Goal: Task Accomplishment & Management: Manage account settings

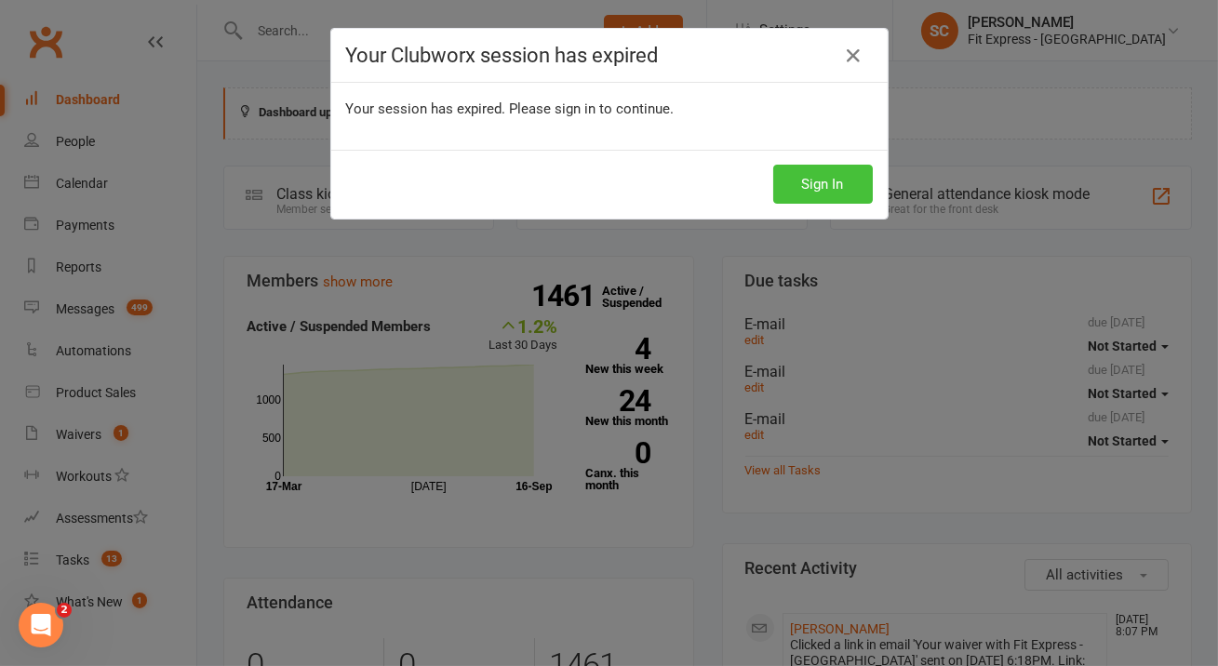
click at [849, 190] on button "Sign In" at bounding box center [823, 184] width 100 height 39
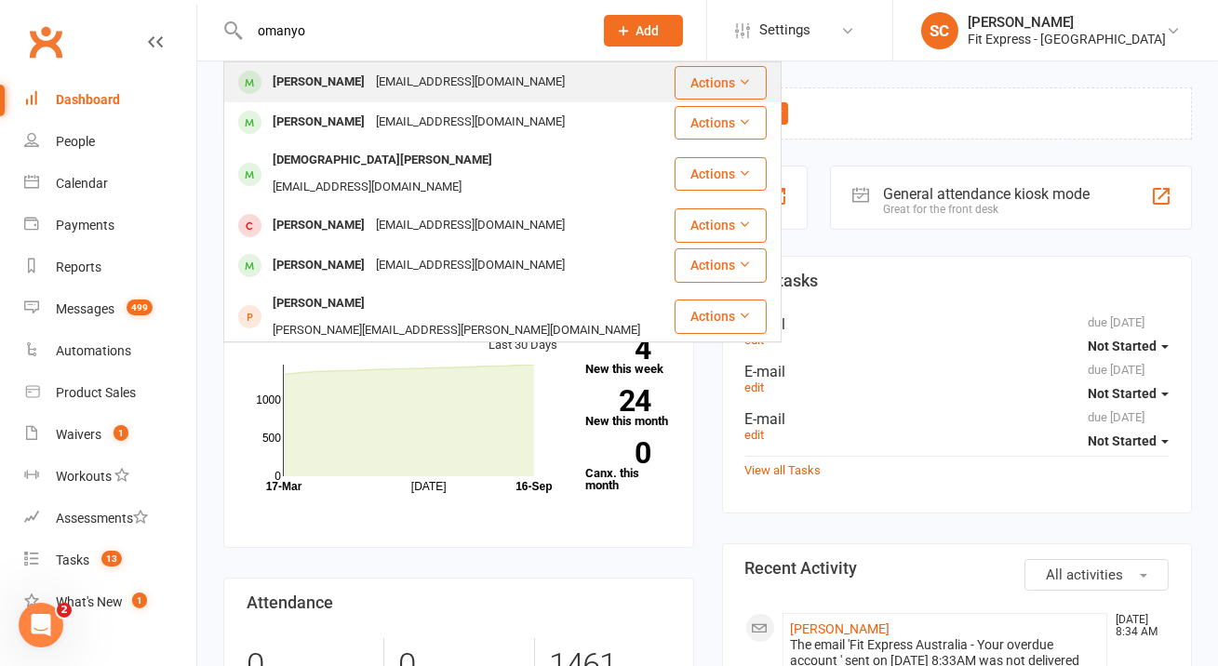
type input "omanyo"
click at [351, 87] on div "[PERSON_NAME]" at bounding box center [318, 82] width 103 height 27
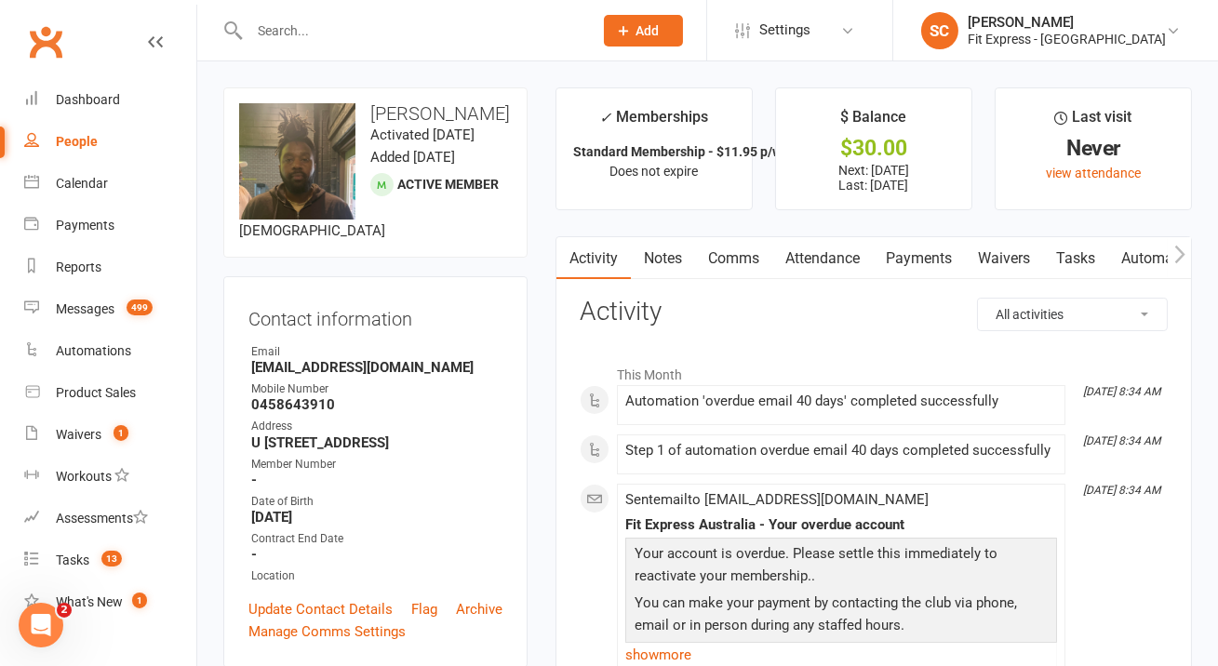
scroll to position [6, 0]
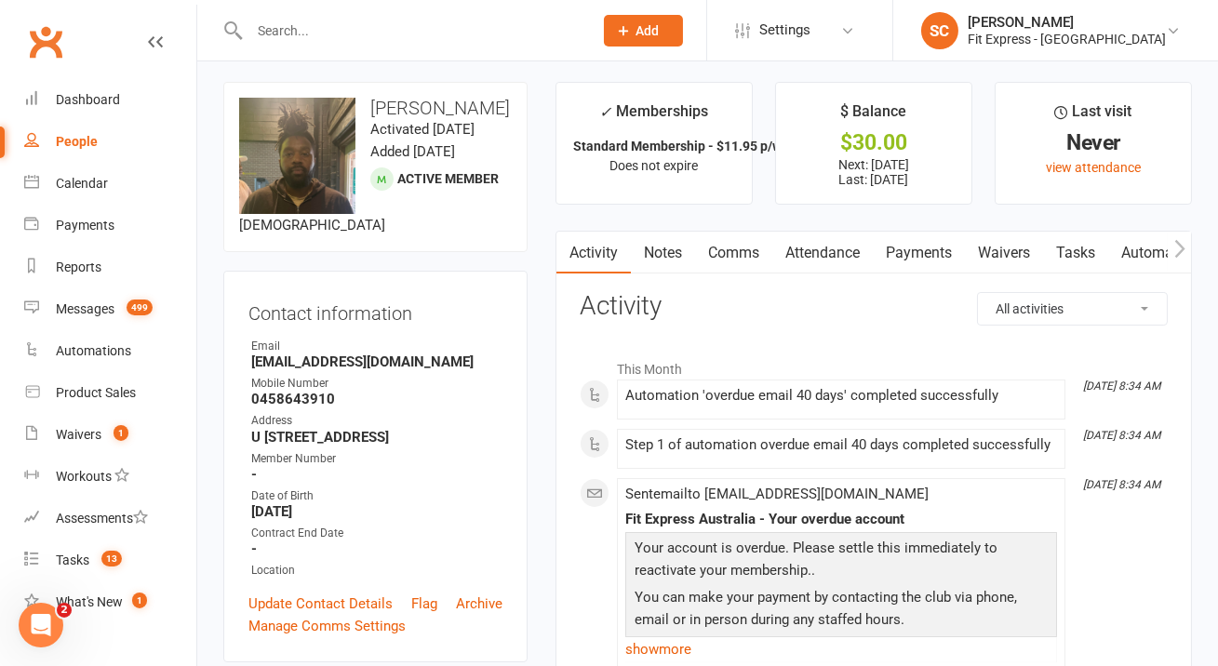
click at [932, 253] on link "Payments" at bounding box center [919, 253] width 92 height 43
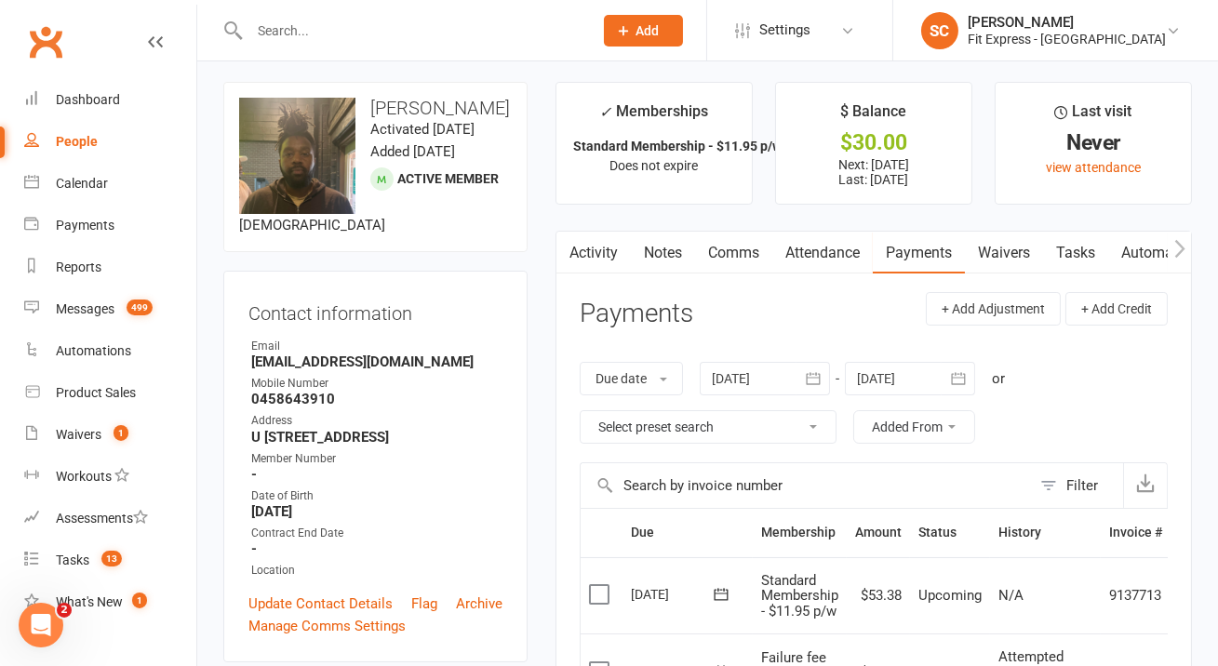
scroll to position [1, 0]
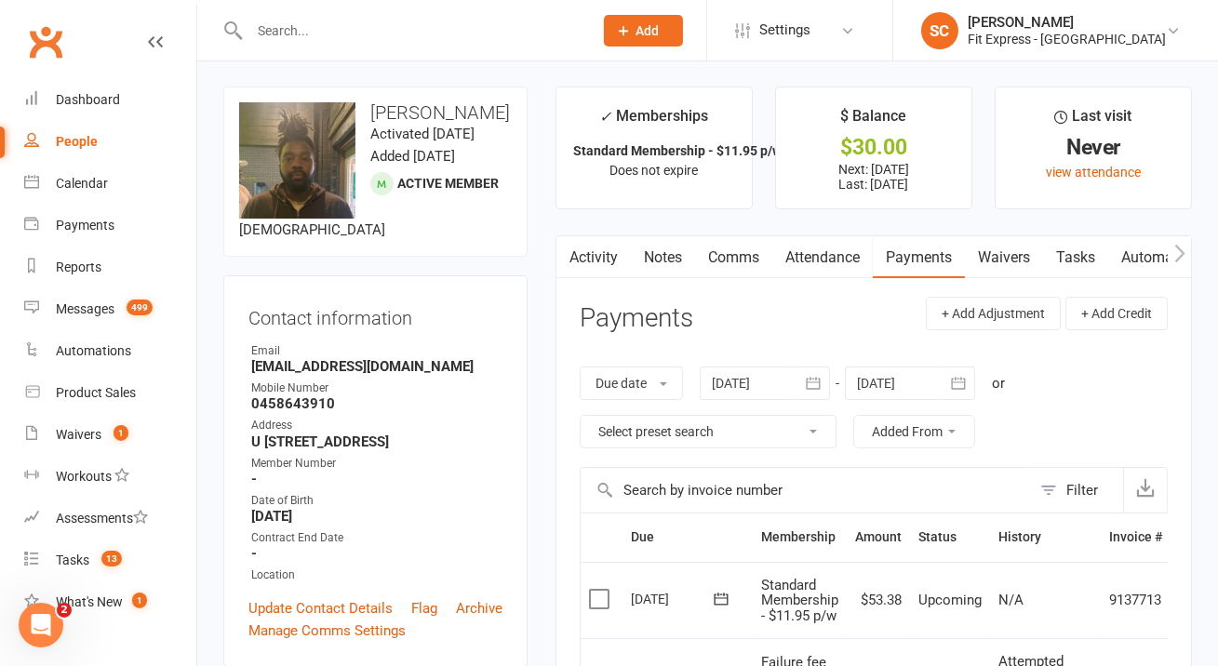
click at [761, 391] on div at bounding box center [764, 382] width 130 height 33
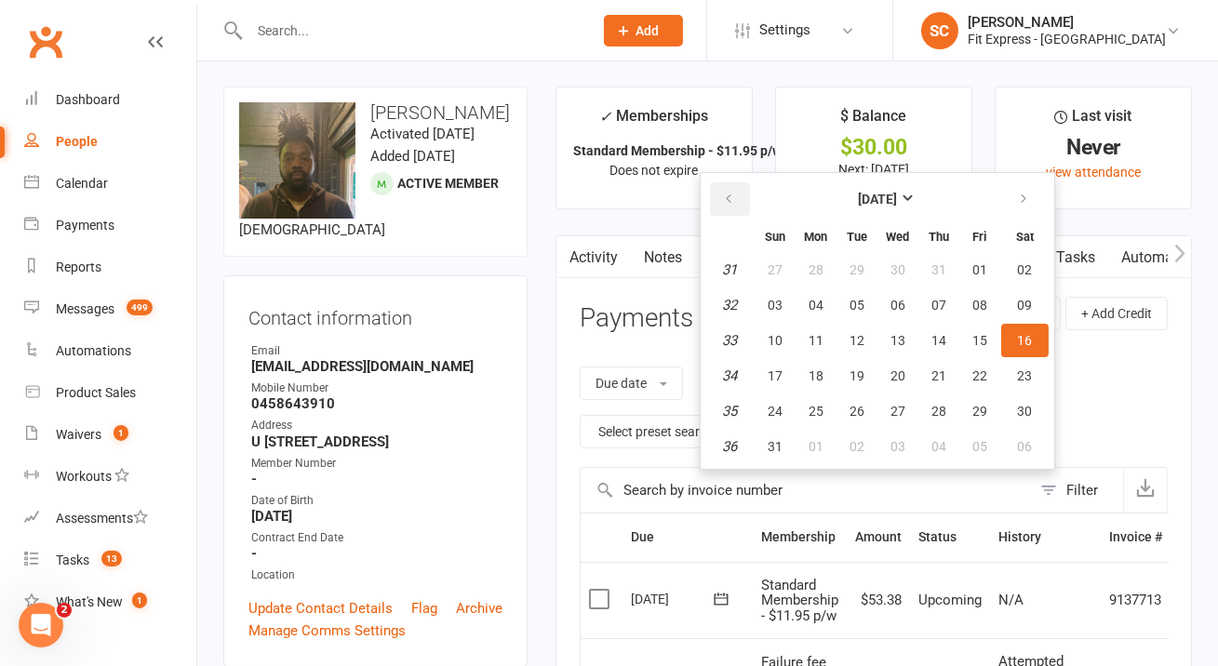
click at [731, 185] on button "button" at bounding box center [730, 198] width 40 height 33
click at [928, 267] on button "01" at bounding box center [938, 269] width 39 height 33
type input "01 May 2025"
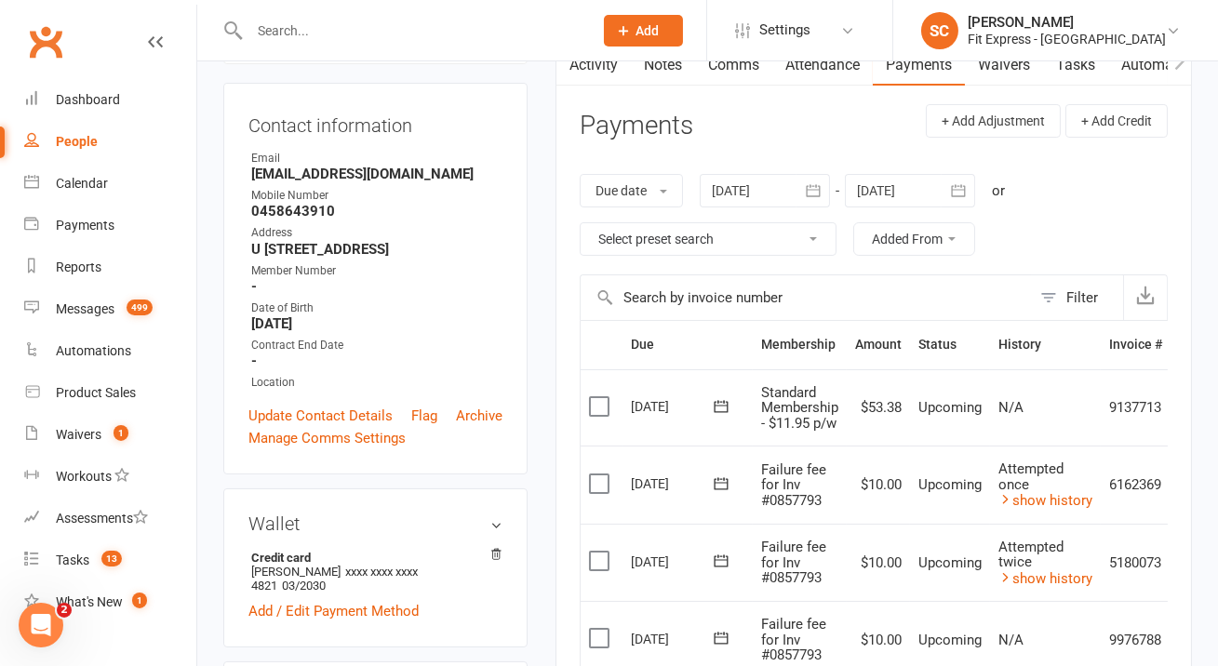
scroll to position [462, 0]
